Goal: Task Accomplishment & Management: Manage account settings

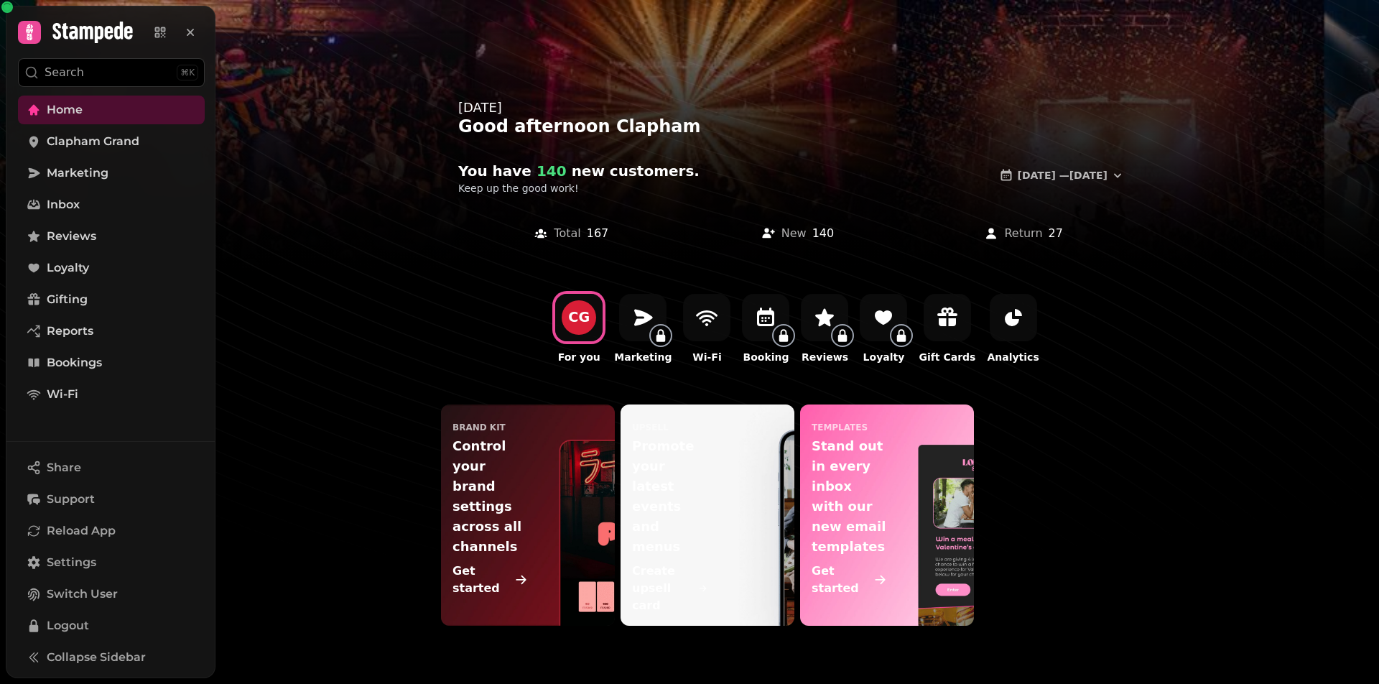
click at [315, 293] on div "CG For you Marketing Wi-Fi Booking Reviews Loyalty Gift Cards Analytics" at bounding box center [796, 329] width 1163 height 116
click at [76, 559] on span "Settings" at bounding box center [72, 562] width 50 height 17
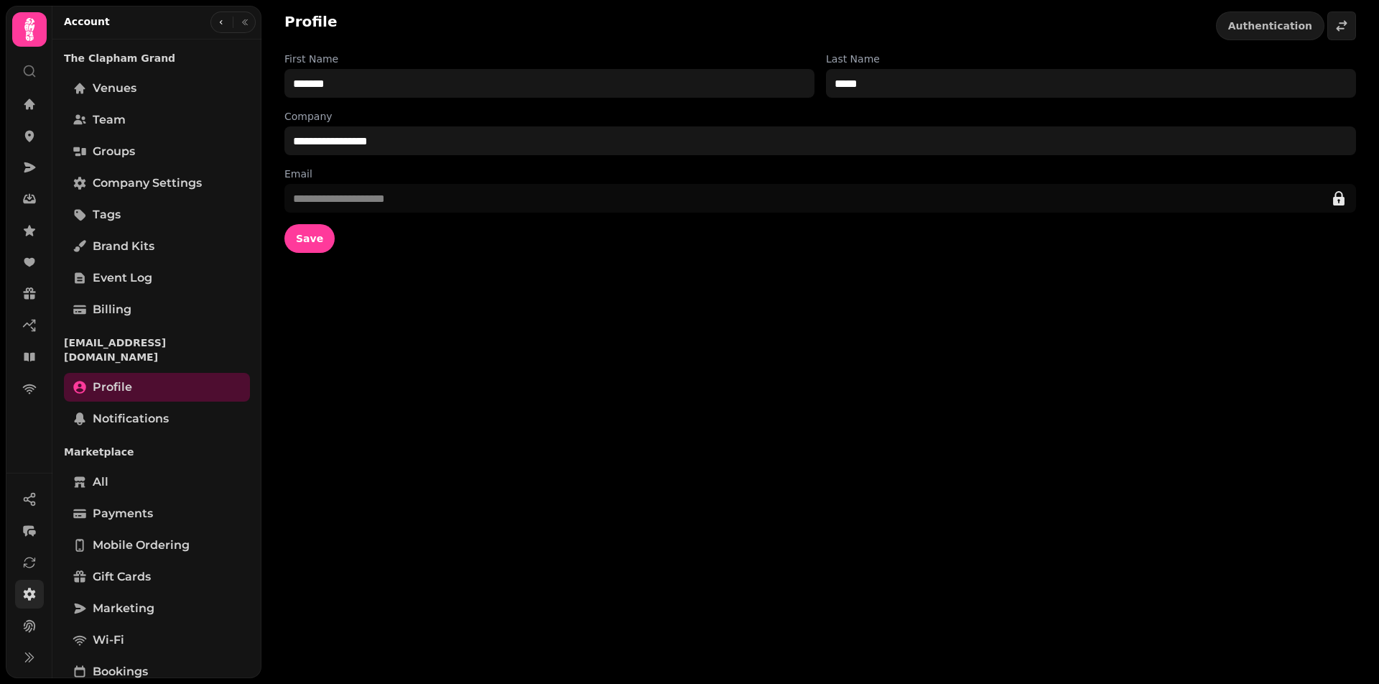
drag, startPoint x: 457, startPoint y: 446, endPoint x: 405, endPoint y: 449, distance: 52.5
click at [455, 446] on div "**********" at bounding box center [819, 342] width 1117 height 684
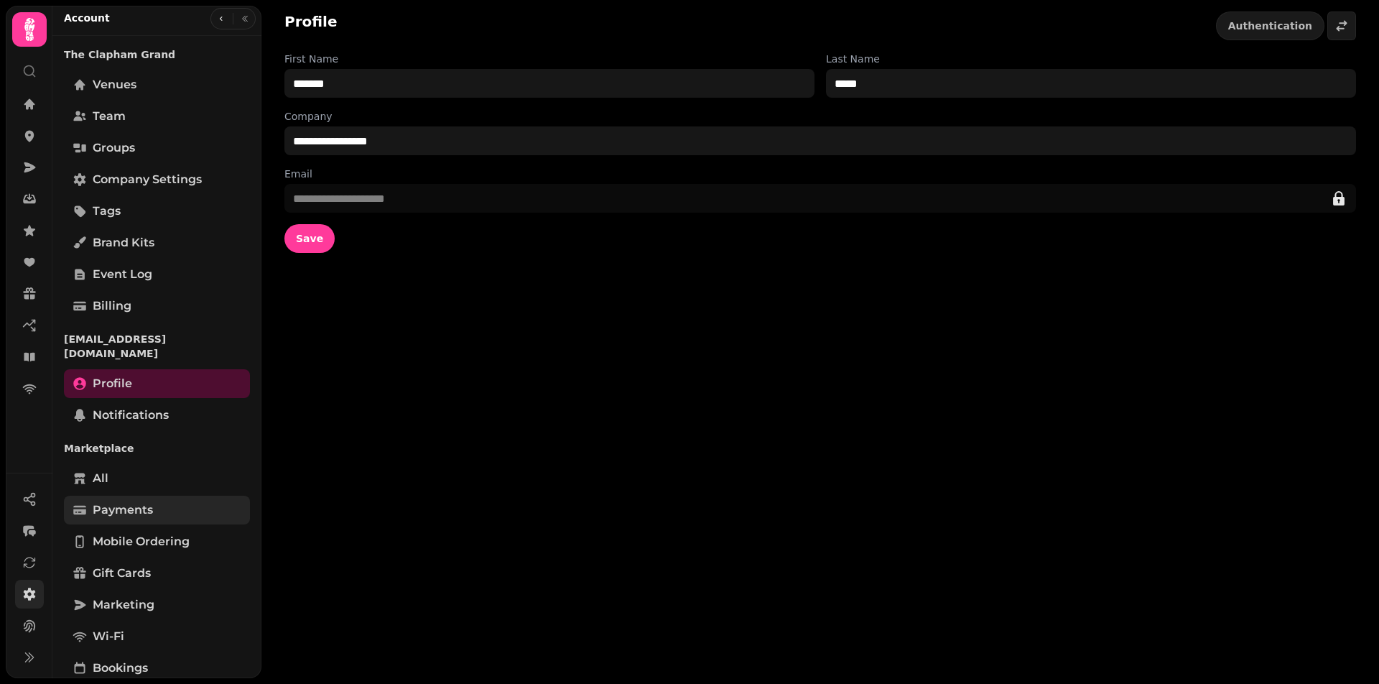
click at [137, 501] on span "Payments" at bounding box center [123, 509] width 60 height 17
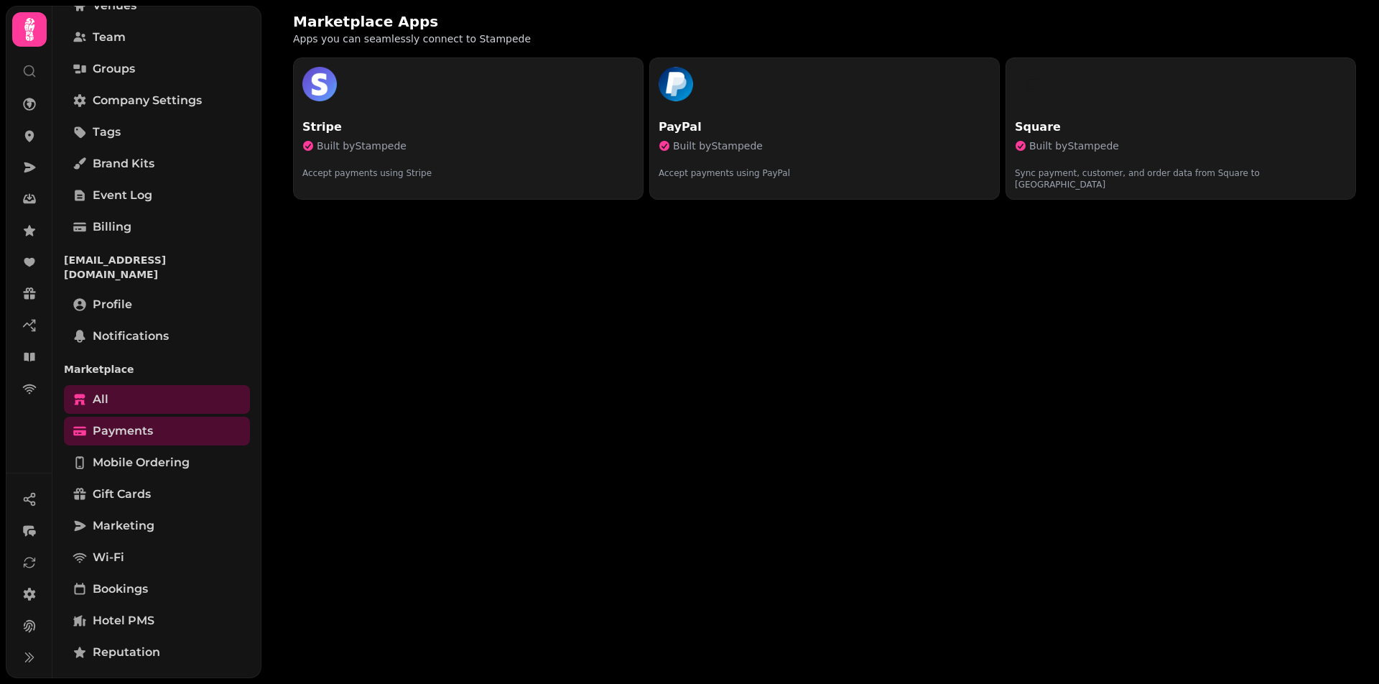
scroll to position [163, 0]
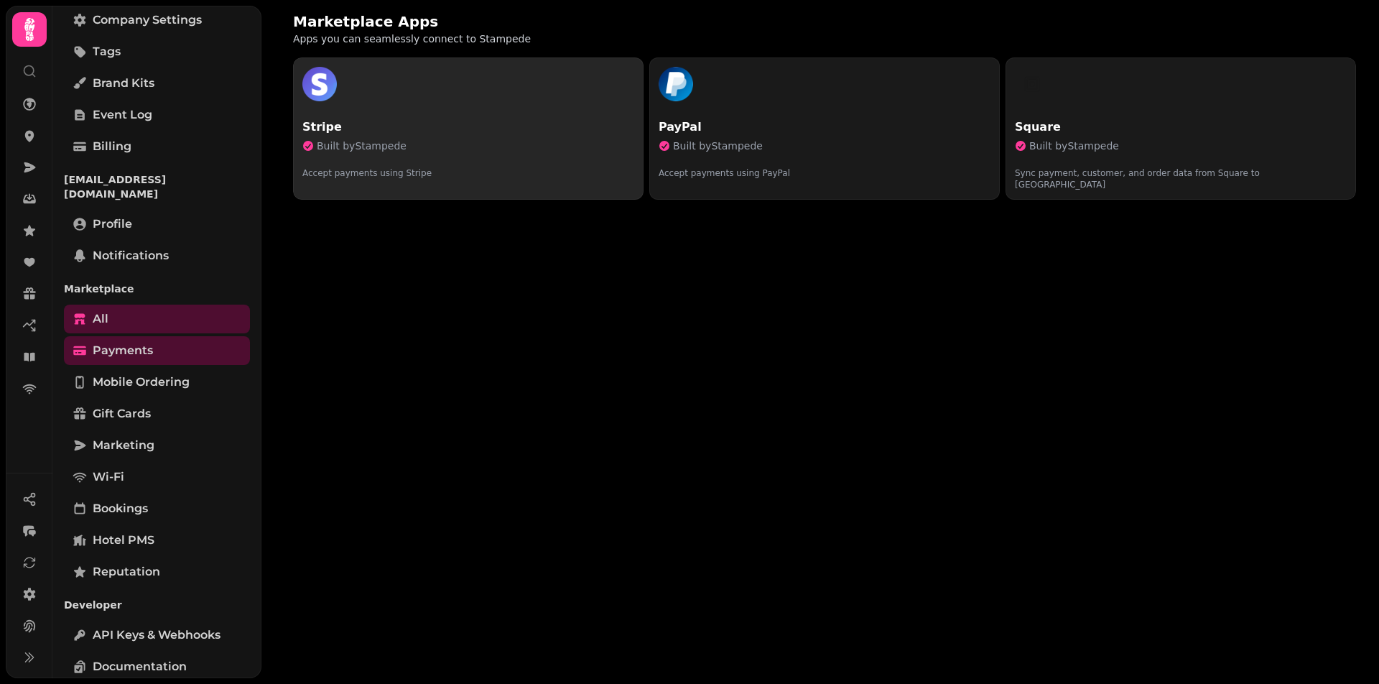
click at [521, 137] on button "Stripe Built by Stampede Accept payments using Stripe" at bounding box center [468, 128] width 350 height 142
